Goal: Task Accomplishment & Management: Manage account settings

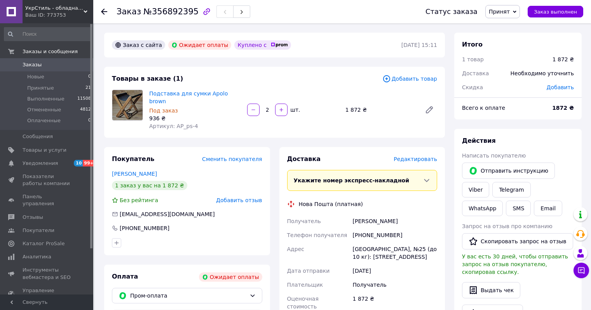
scroll to position [39, 0]
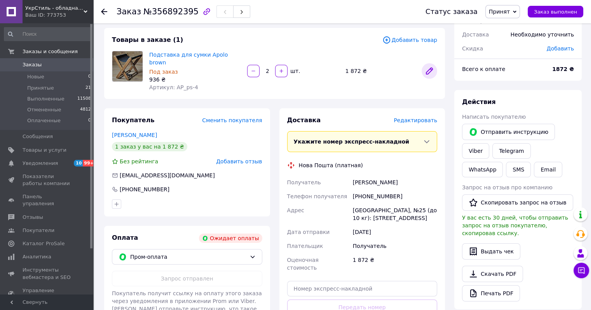
click at [430, 68] on icon at bounding box center [429, 71] width 6 height 6
click at [398, 38] on span "Добавить товар" at bounding box center [409, 40] width 55 height 9
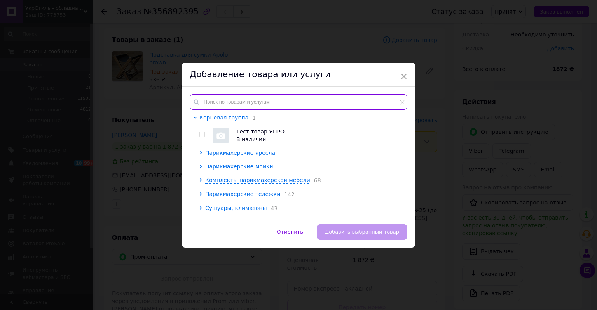
click at [307, 103] on input "text" at bounding box center [299, 102] width 218 height 16
paste input "AP_ps-9"
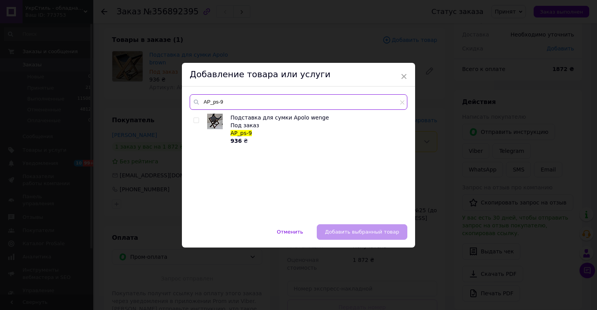
type input "AP_ps-9"
click at [263, 122] on div "Под заказ" at bounding box center [316, 126] width 172 height 8
click at [196, 120] on input "checkbox" at bounding box center [195, 120] width 5 height 5
checkbox input "true"
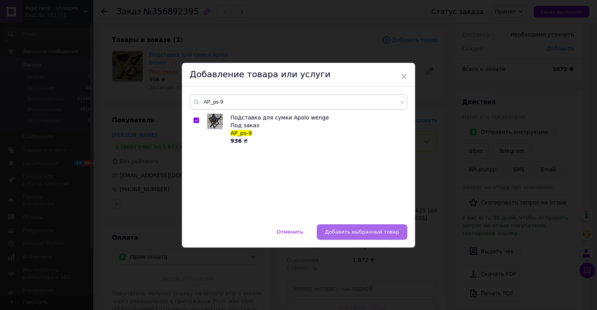
click at [356, 233] on span "Добавить выбранный товар" at bounding box center [362, 232] width 74 height 6
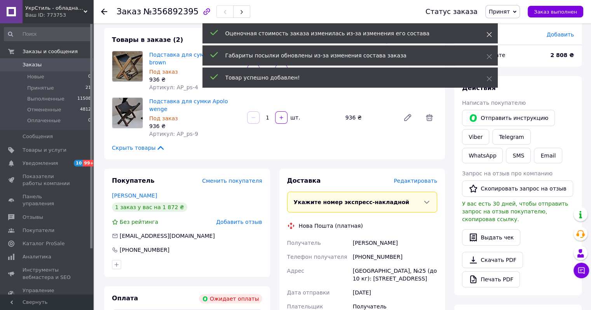
click at [488, 33] on use at bounding box center [488, 34] width 5 height 5
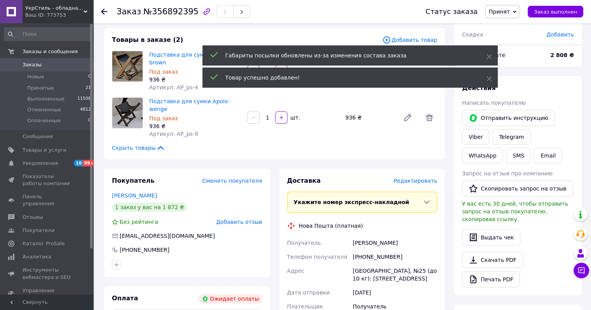
click at [488, 52] on div "Габариты посылки обновлены из-за изменения состава заказа" at bounding box center [349, 55] width 295 height 20
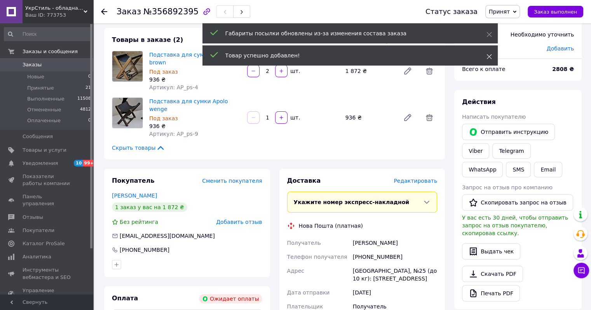
click at [487, 56] on icon at bounding box center [488, 56] width 5 height 5
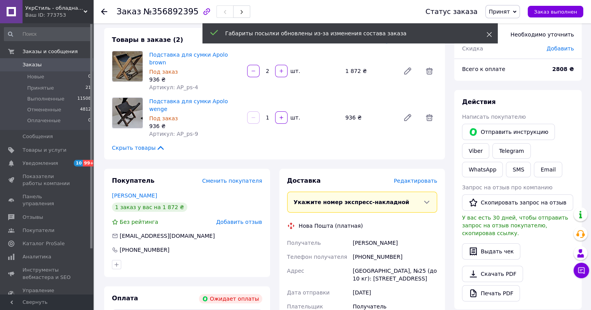
click at [487, 35] on icon at bounding box center [488, 34] width 5 height 5
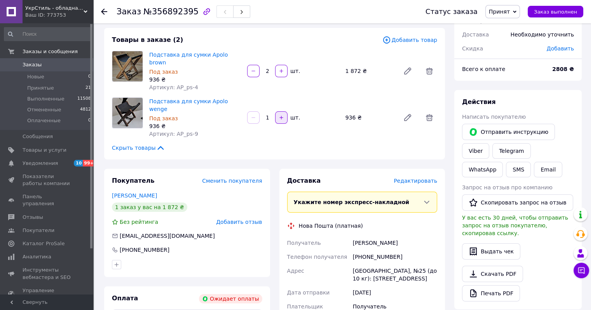
click at [280, 115] on icon "button" at bounding box center [281, 117] width 5 height 5
type input "2"
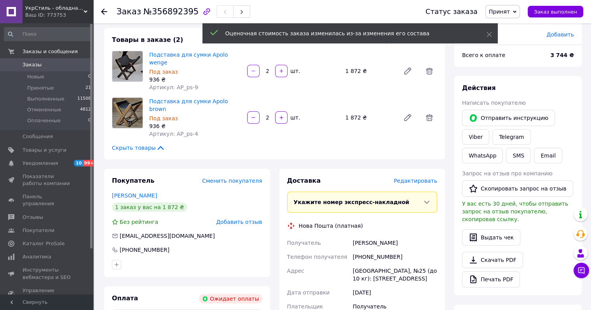
click at [429, 68] on icon at bounding box center [429, 70] width 9 height 9
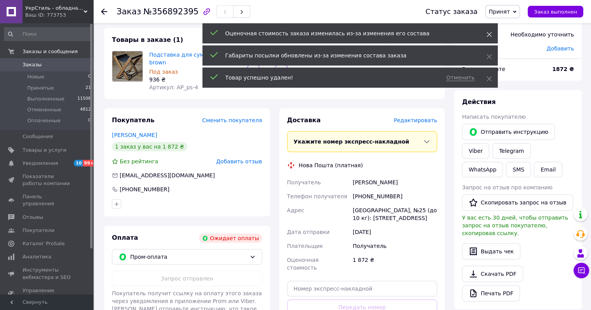
click at [490, 33] on use at bounding box center [488, 34] width 5 height 5
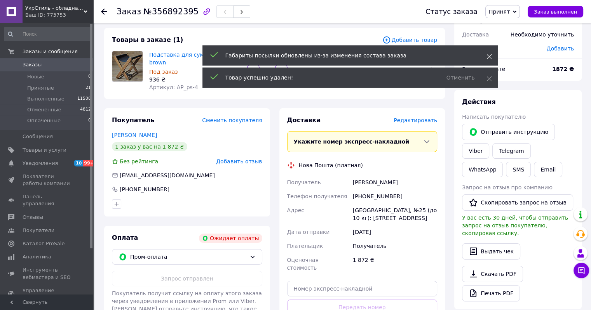
click at [488, 56] on div "Оценочная стоимость заказа изменилась из-за изменения его состава Габариты посы…" at bounding box center [349, 56] width 295 height 66
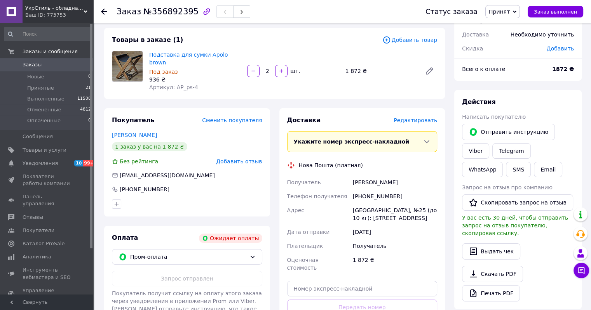
click at [488, 55] on icon at bounding box center [488, 56] width 5 height 5
click at [403, 40] on span "Добавить товар" at bounding box center [409, 40] width 55 height 9
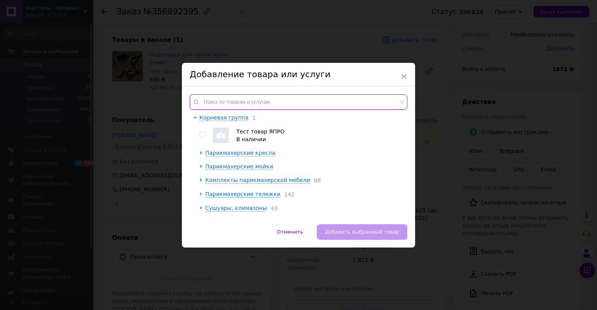
click at [333, 97] on input "text" at bounding box center [299, 102] width 218 height 16
paste input "AP_ps-9"
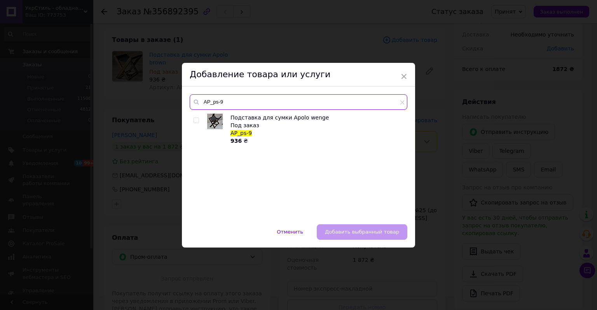
type input "AP_ps-9"
click at [197, 119] on input "checkbox" at bounding box center [195, 120] width 5 height 5
checkbox input "true"
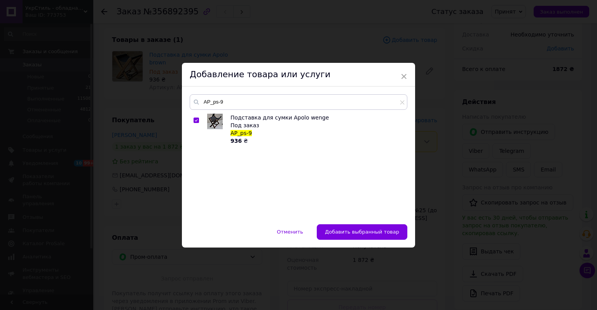
click at [357, 233] on span "Добавить выбранный товар" at bounding box center [362, 232] width 74 height 6
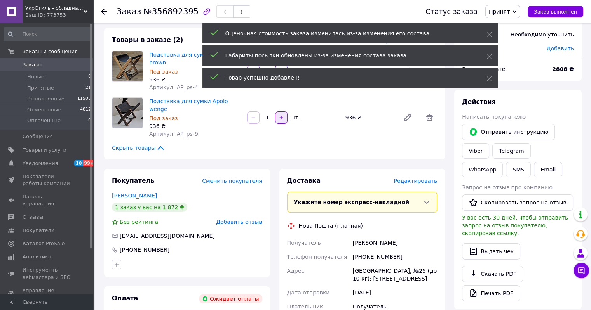
click at [281, 116] on icon "button" at bounding box center [281, 117] width 3 height 3
type input "2"
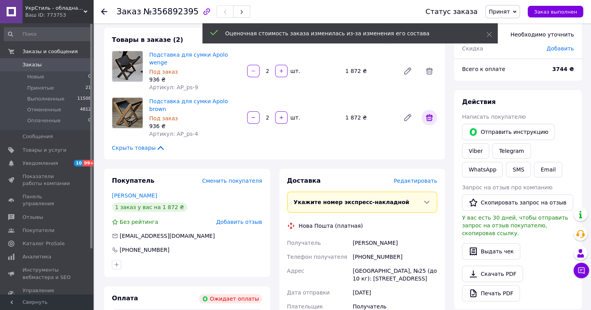
click at [429, 113] on icon at bounding box center [429, 117] width 9 height 9
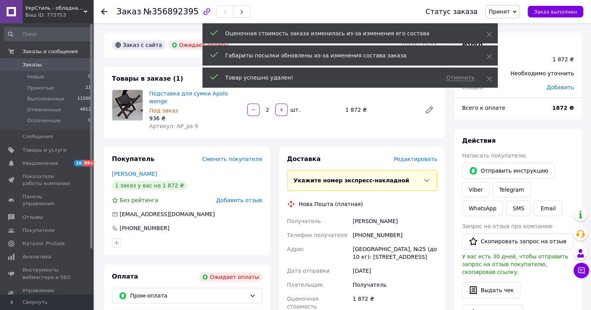
scroll to position [0, 0]
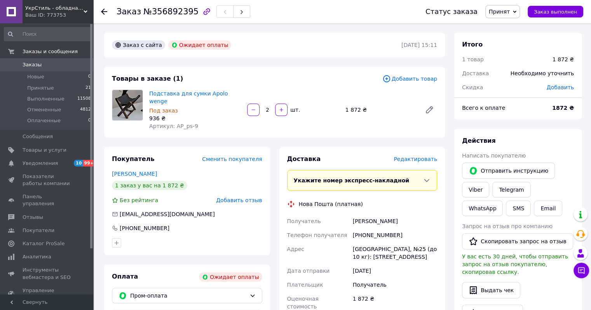
click at [30, 17] on div "Ваш ID: 773753" at bounding box center [59, 15] width 68 height 7
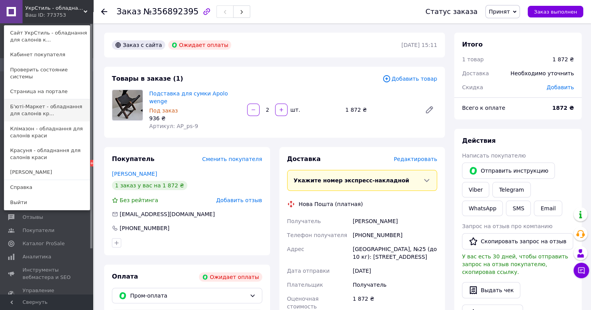
click at [41, 106] on link "Б'юті-Маркет - обладнання для салонів кр..." at bounding box center [46, 110] width 85 height 22
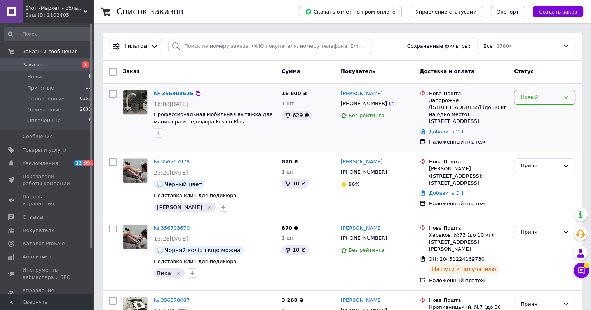
click at [536, 102] on div "Новый" at bounding box center [544, 97] width 61 height 15
click at [535, 112] on li "Принят" at bounding box center [544, 113] width 61 height 14
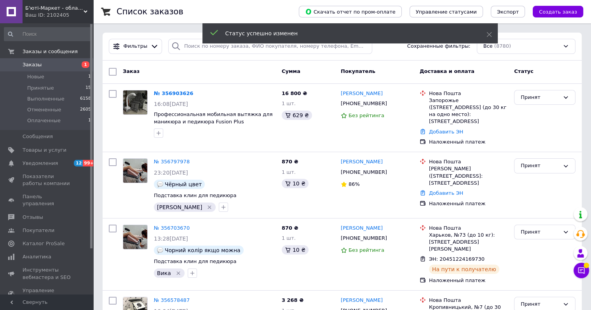
click at [174, 92] on link "№ 356903626" at bounding box center [174, 94] width 40 height 6
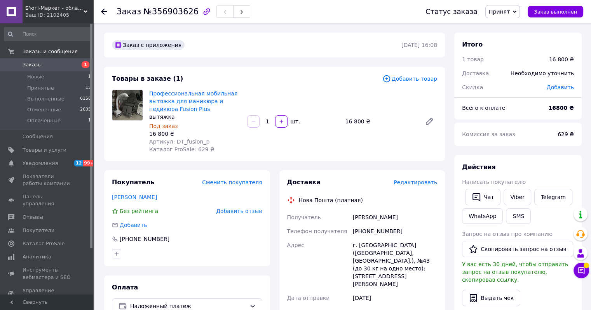
click at [30, 65] on span "Заказы" at bounding box center [32, 64] width 19 height 7
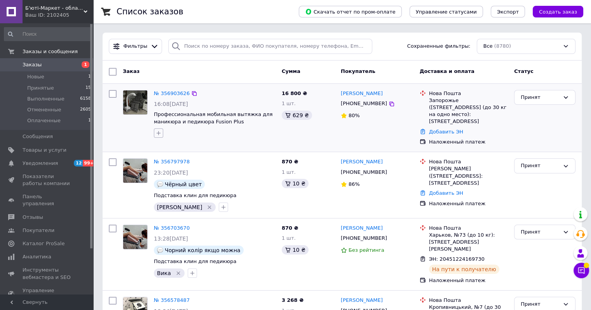
click at [162, 131] on button "button" at bounding box center [158, 133] width 9 height 9
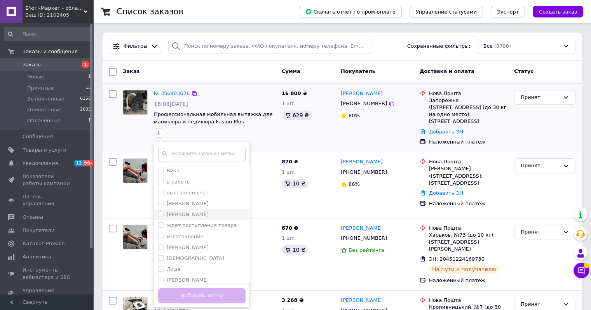
click at [180, 214] on div "[PERSON_NAME]" at bounding box center [201, 214] width 87 height 7
checkbox input "true"
click at [205, 295] on button "Добавить метку" at bounding box center [201, 296] width 87 height 15
